Goal: Information Seeking & Learning: Compare options

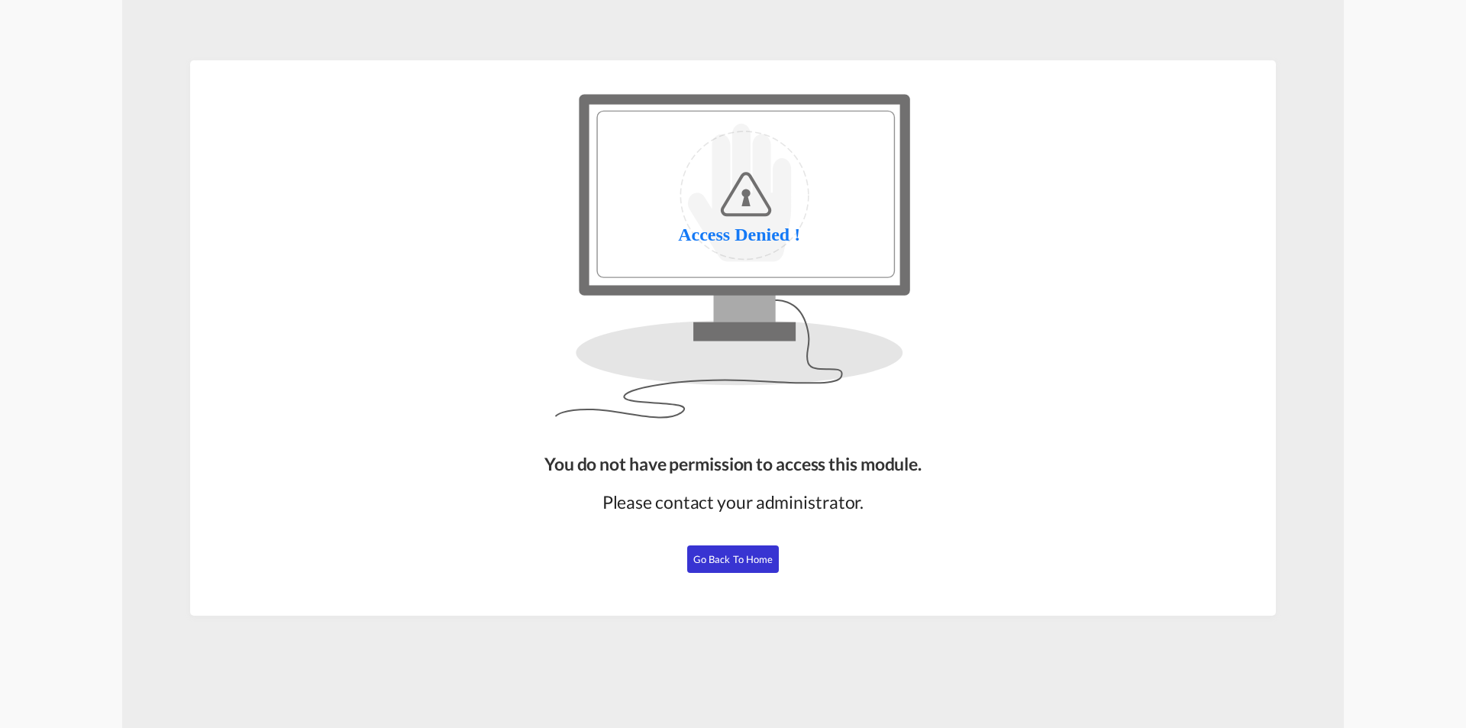
click at [749, 569] on button "Go Back to Home" at bounding box center [733, 558] width 92 height 27
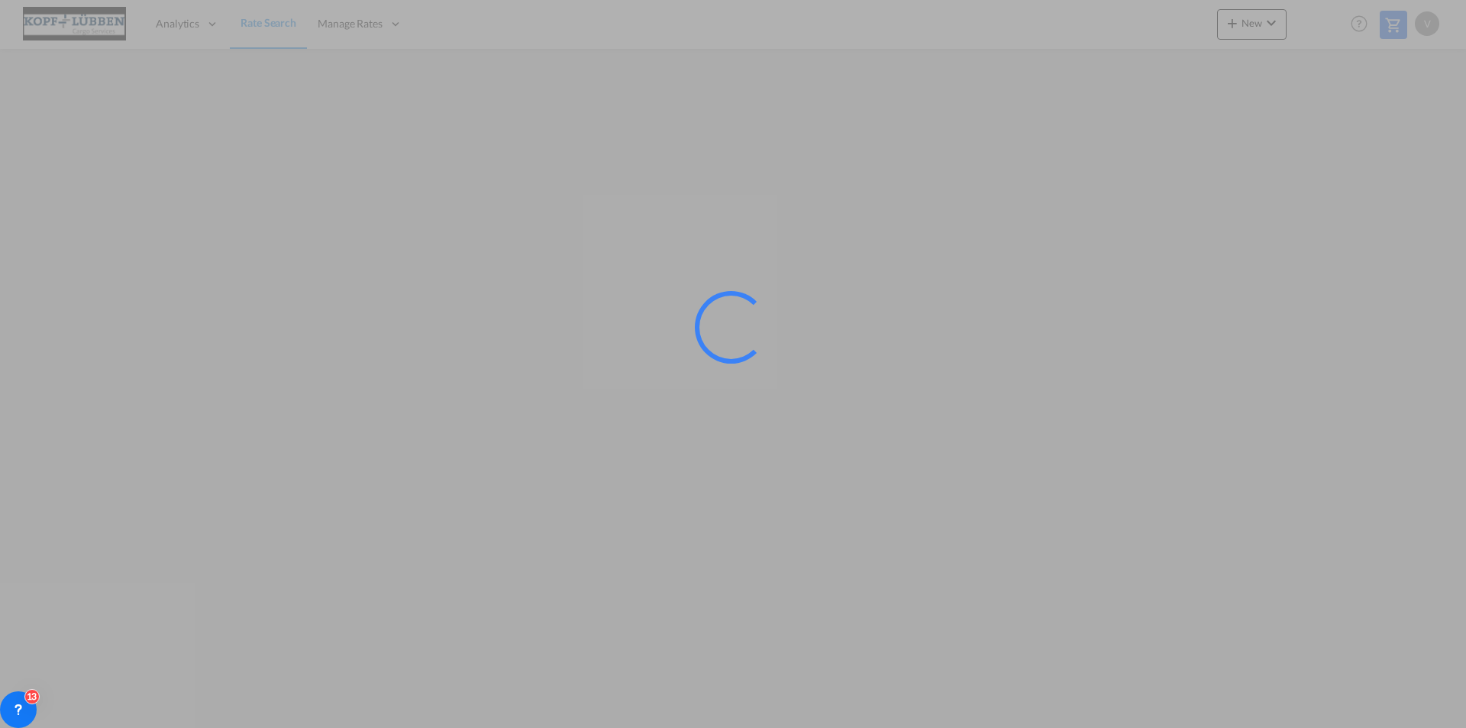
click at [764, 212] on div at bounding box center [733, 364] width 1466 height 728
